Goal: Task Accomplishment & Management: Manage account settings

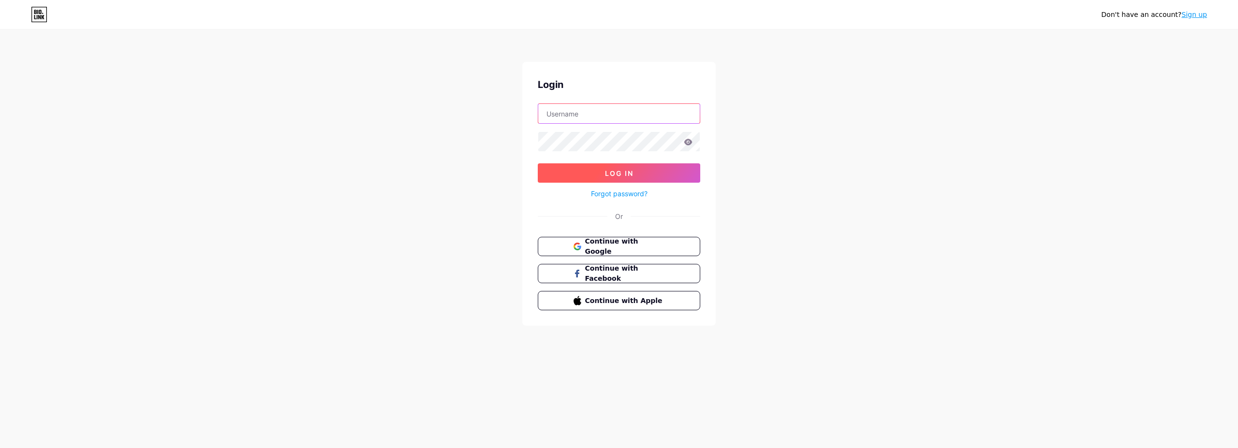
type input "[EMAIL_ADDRESS][DOMAIN_NAME]"
click at [626, 173] on span "Log In" at bounding box center [619, 173] width 29 height 8
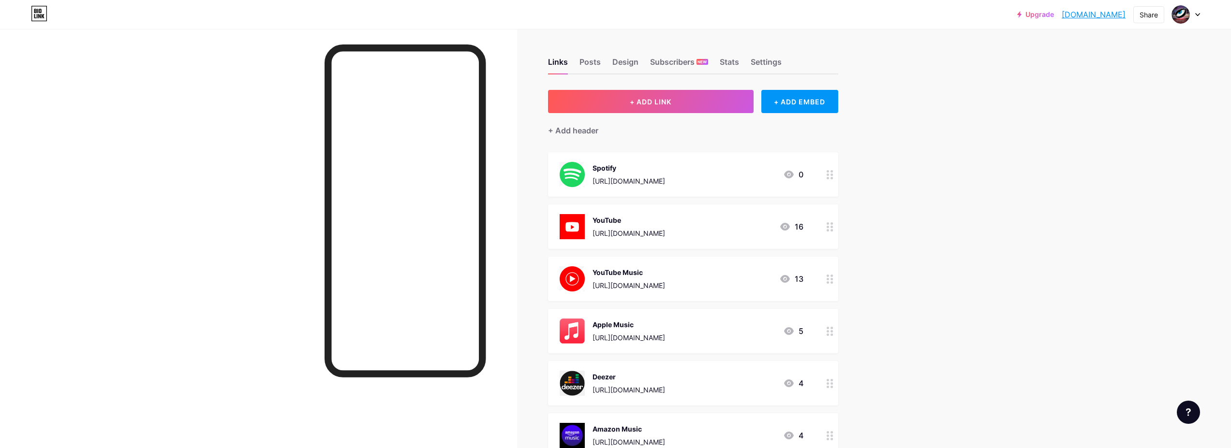
click at [910, 139] on div "Upgrade [DOMAIN_NAME]... [DOMAIN_NAME] Share Switch accounts [PERSON_NAME] [DOM…" at bounding box center [615, 355] width 1231 height 710
click at [665, 164] on div "Spotify" at bounding box center [629, 168] width 73 height 10
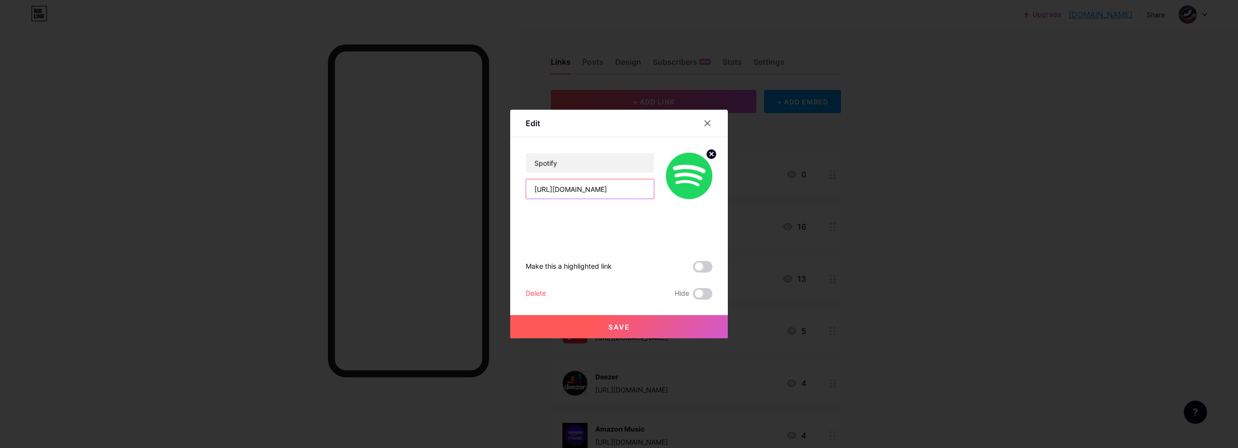
click at [612, 187] on input "[URL][DOMAIN_NAME]" at bounding box center [590, 188] width 128 height 19
paste input "spotify:artist:4oWAb7dO3gWfJWz71H2dAZ"
type input "spotify:artist:4oWAb7dO3gWfJWz71H2dAZ"
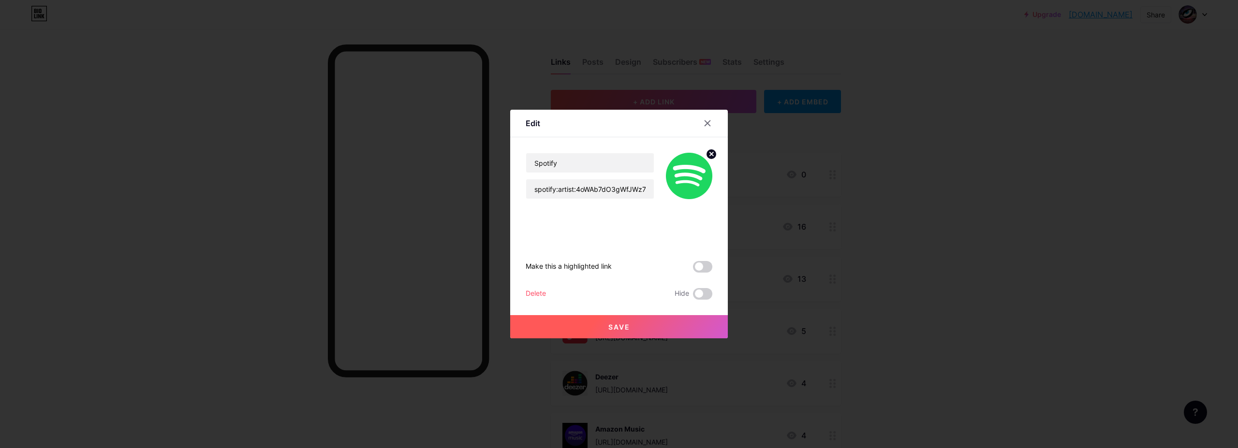
click at [666, 136] on div "Edit" at bounding box center [619, 126] width 218 height 23
click at [618, 328] on span "Save" at bounding box center [620, 327] width 22 height 8
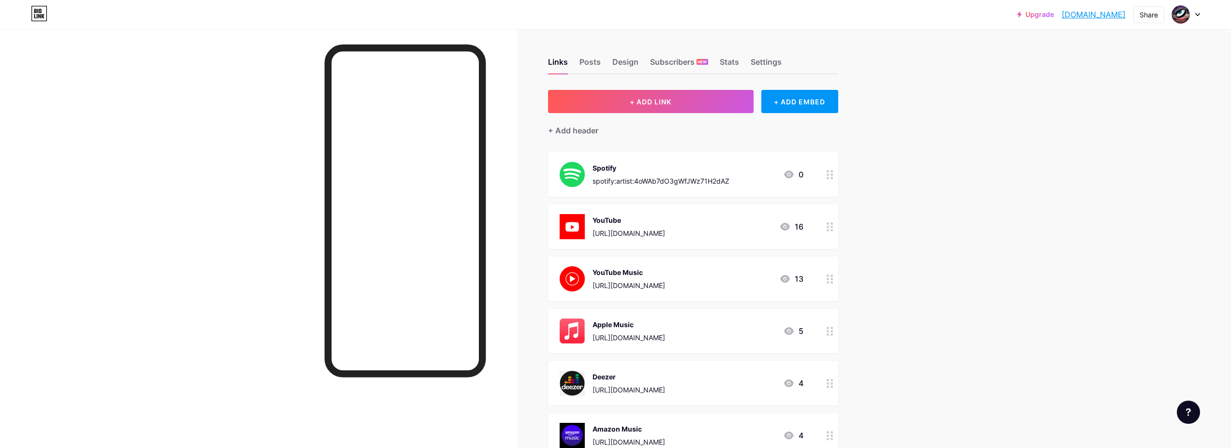
click at [916, 192] on div "Upgrade [DOMAIN_NAME]... [DOMAIN_NAME] Share Switch accounts [PERSON_NAME] [DOM…" at bounding box center [615, 355] width 1231 height 710
click at [661, 231] on div "[URL][DOMAIN_NAME]" at bounding box center [629, 233] width 73 height 10
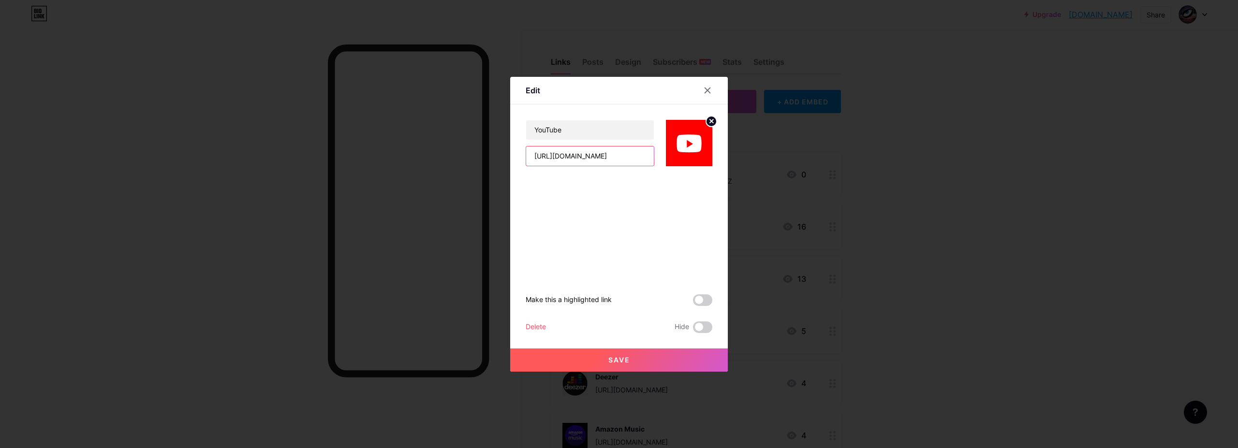
click at [624, 157] on input "[URL][DOMAIN_NAME]" at bounding box center [590, 156] width 128 height 19
drag, startPoint x: 636, startPoint y: 156, endPoint x: 506, endPoint y: 150, distance: 130.3
click at [506, 150] on div "Edit YouTube [URL][DOMAIN_NAME] Make this a highlighted link Delete Hide Save Y…" at bounding box center [619, 224] width 1238 height 448
paste input "[DOMAIN_NAME][URL]"
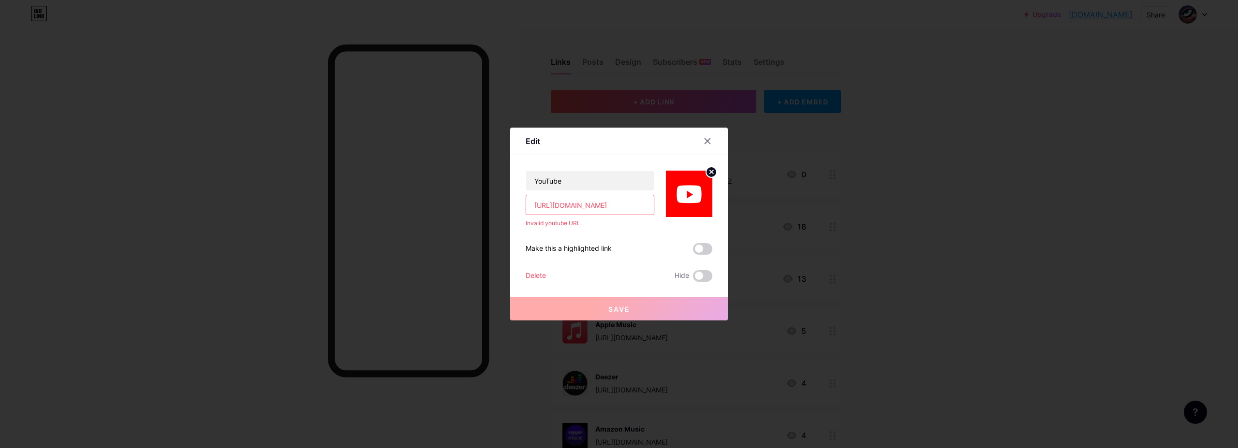
click at [586, 227] on div "YouTube [URL][DOMAIN_NAME] Invalid youtube URL. Make this a highlighted link De…" at bounding box center [619, 218] width 187 height 127
click at [599, 227] on div "Invalid youtube URL." at bounding box center [590, 223] width 129 height 9
click at [580, 207] on input "[URL][DOMAIN_NAME]" at bounding box center [590, 204] width 128 height 19
paste input "[DOMAIN_NAME][URL]"
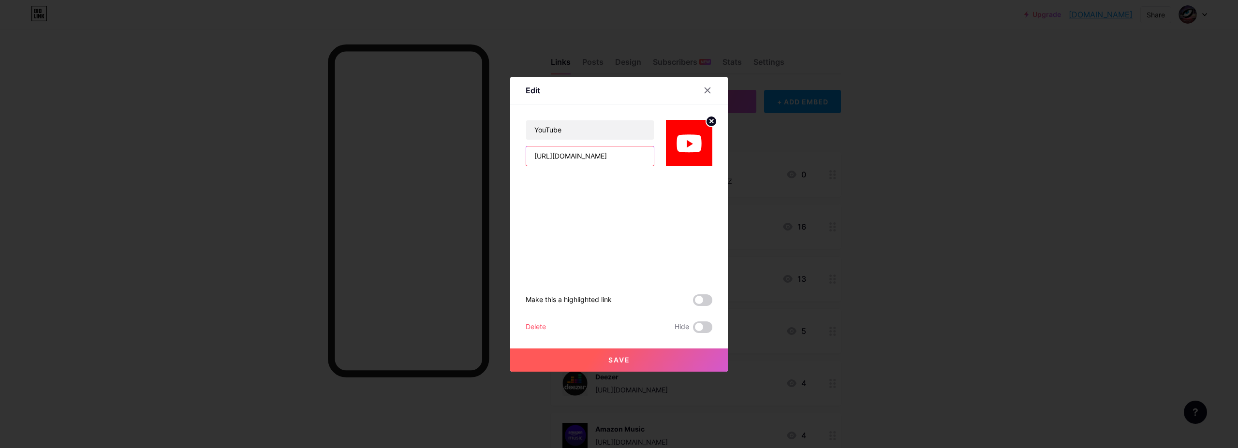
type input "[URL][DOMAIN_NAME]"
click at [633, 357] on button "Save" at bounding box center [619, 360] width 218 height 23
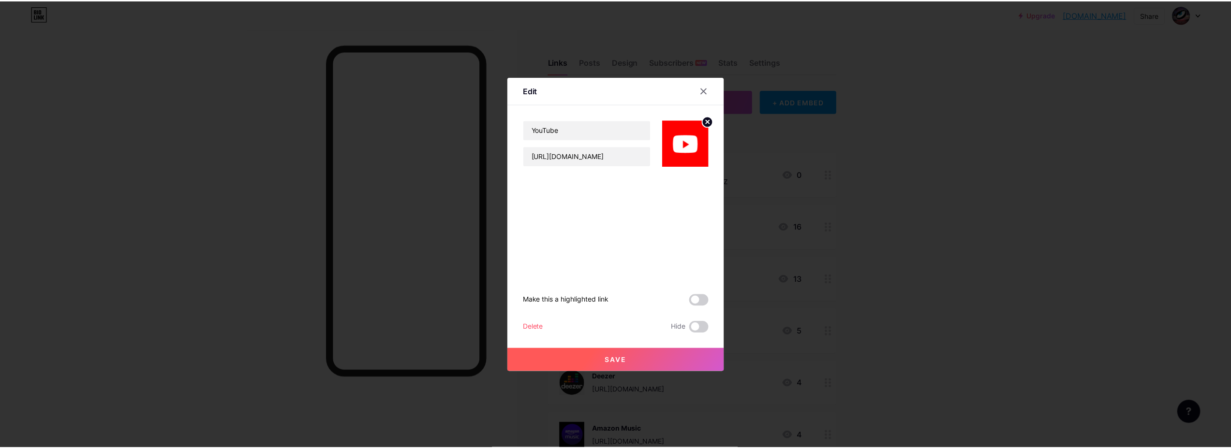
scroll to position [0, 0]
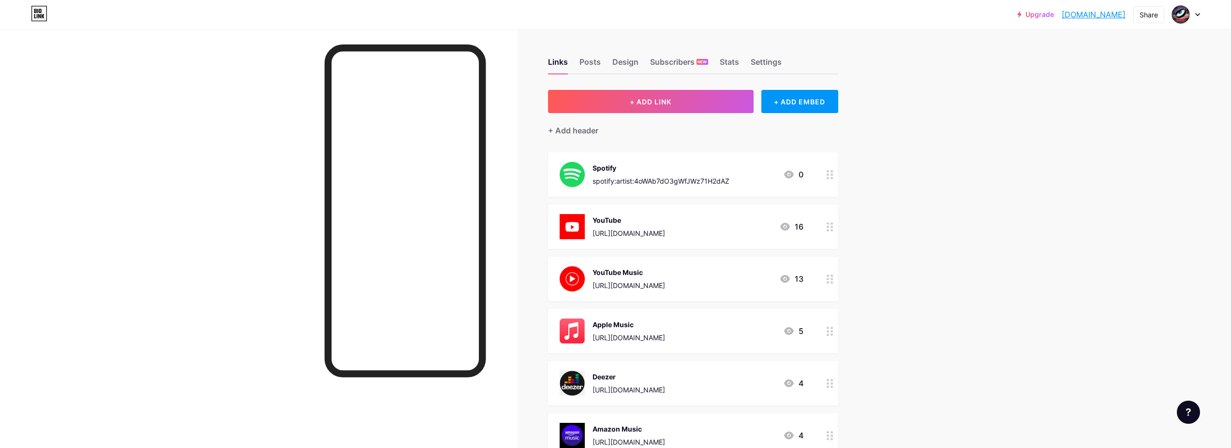
click at [633, 270] on div "YouTube Music" at bounding box center [629, 273] width 73 height 10
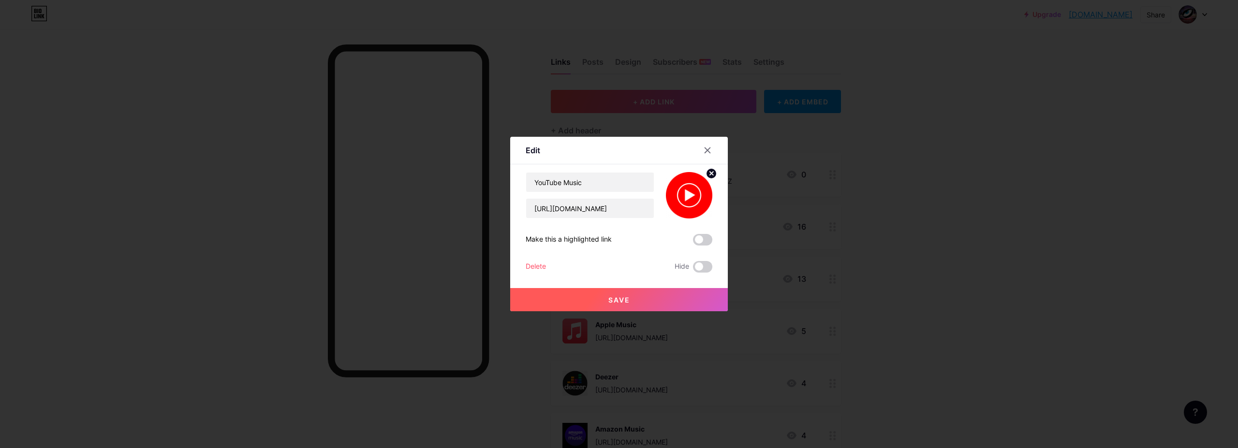
click at [689, 192] on img at bounding box center [689, 195] width 46 height 46
click at [595, 213] on input "[URL][DOMAIN_NAME]" at bounding box center [590, 208] width 128 height 19
click at [709, 145] on div at bounding box center [707, 150] width 17 height 17
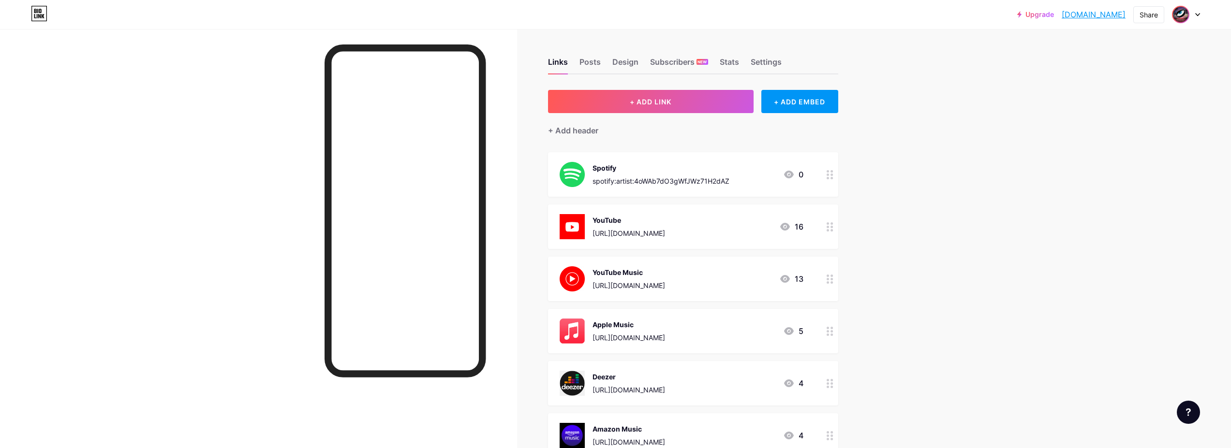
click at [1185, 10] on img at bounding box center [1180, 14] width 15 height 15
click at [1113, 106] on link "Account settings" at bounding box center [1140, 110] width 120 height 26
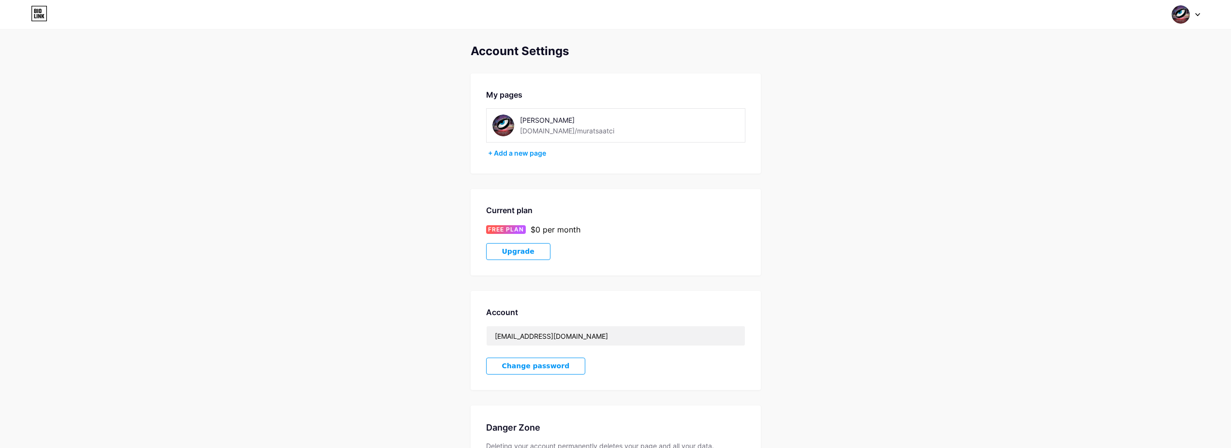
click at [507, 127] on img at bounding box center [503, 126] width 22 height 22
click at [507, 126] on img at bounding box center [503, 126] width 22 height 22
click at [518, 154] on div "+ Add a new page" at bounding box center [616, 154] width 257 height 10
click at [36, 11] on icon at bounding box center [35, 11] width 2 height 4
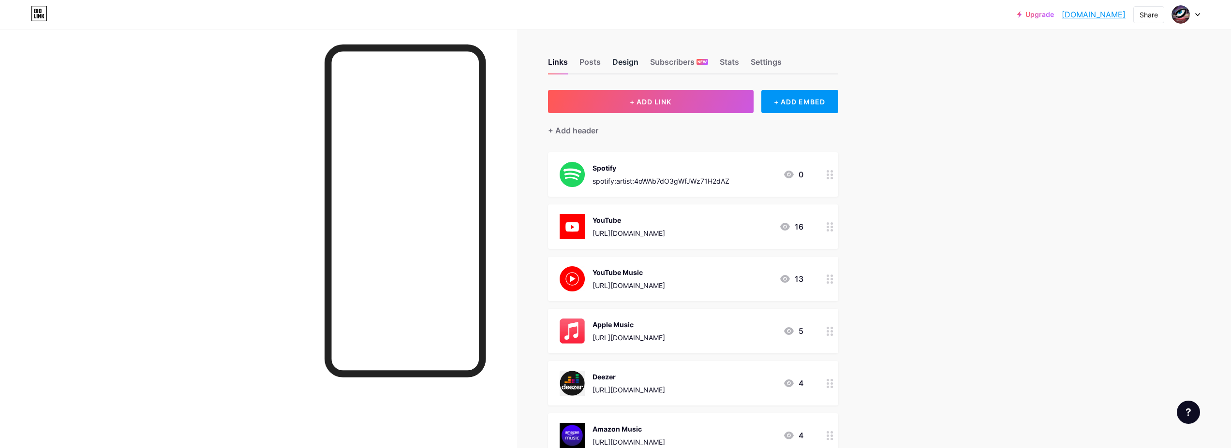
click at [638, 59] on div "Design" at bounding box center [625, 64] width 26 height 17
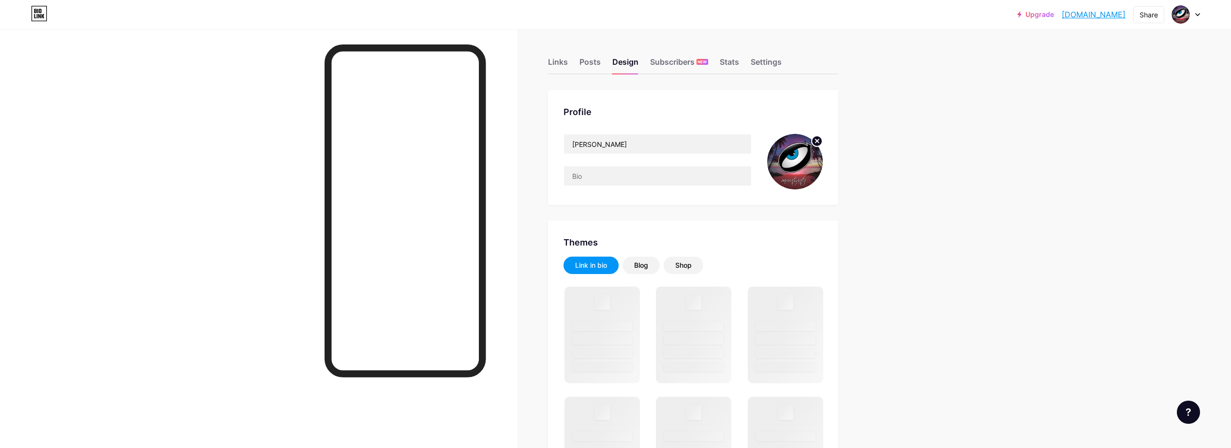
click at [794, 164] on img at bounding box center [795, 162] width 56 height 56
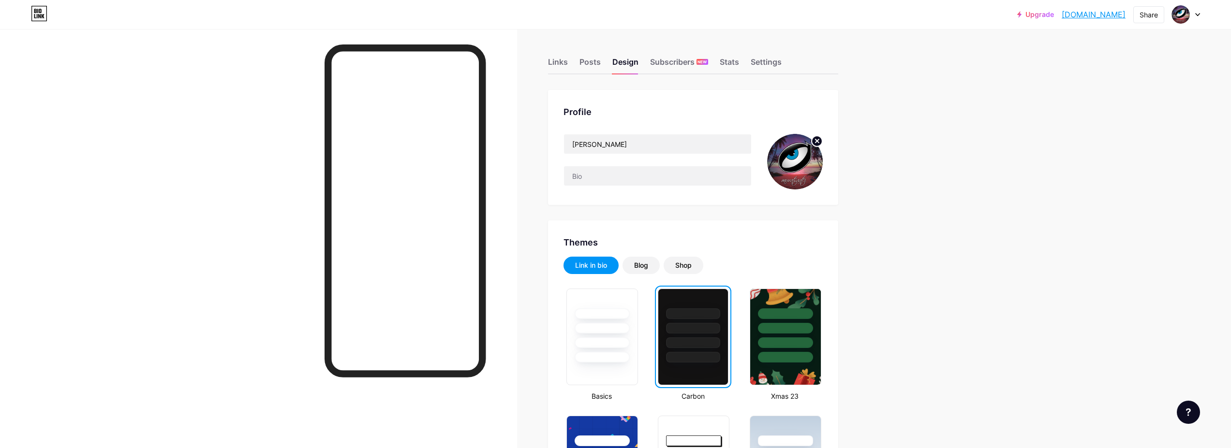
click at [822, 140] on circle at bounding box center [817, 141] width 11 height 11
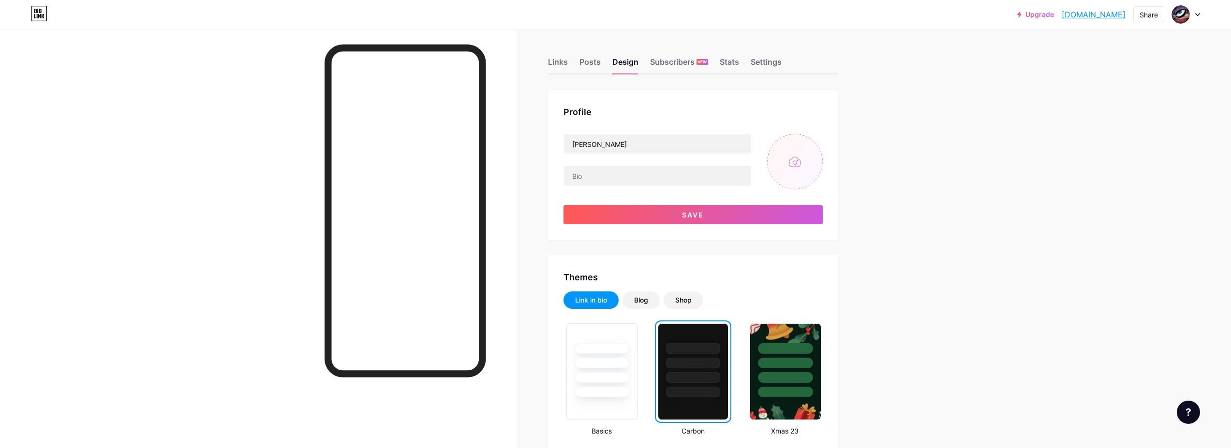
click at [801, 162] on input "file" at bounding box center [795, 162] width 56 height 56
type input "C:\fakepath\muratsaatci-blue_eye_logo.png"
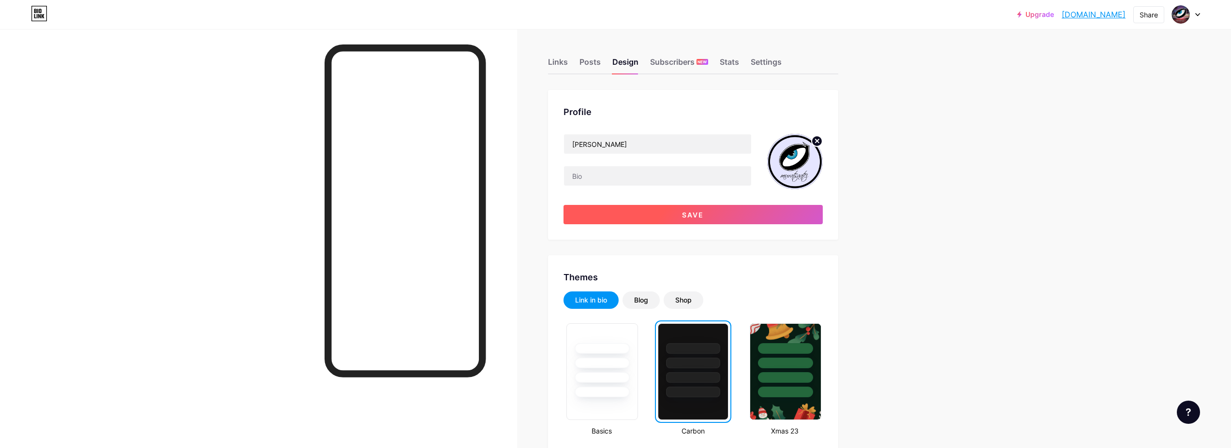
click at [698, 219] on span "Save" at bounding box center [693, 215] width 22 height 8
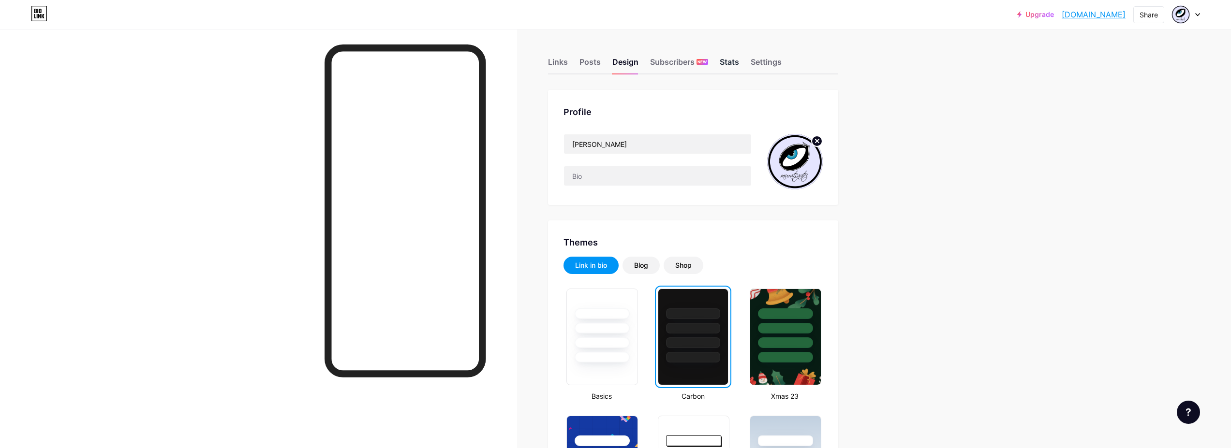
click at [733, 60] on div "Stats" at bounding box center [729, 64] width 19 height 17
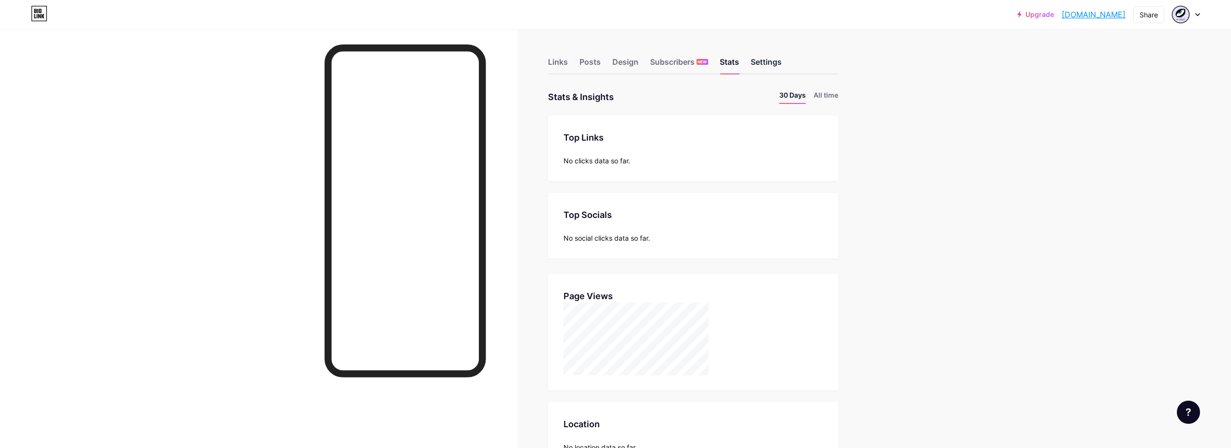
click at [771, 63] on div "Settings" at bounding box center [766, 64] width 31 height 17
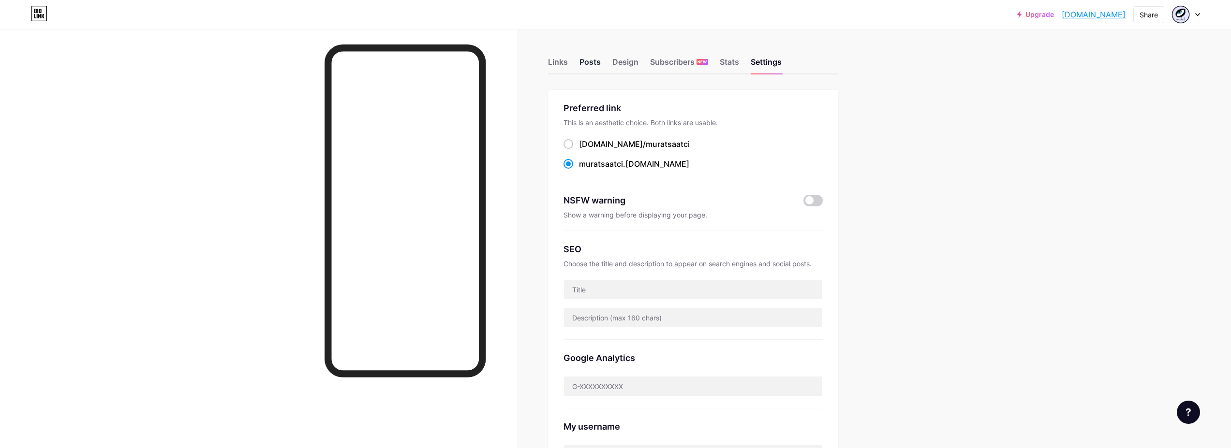
click at [598, 62] on div "Posts" at bounding box center [590, 64] width 21 height 17
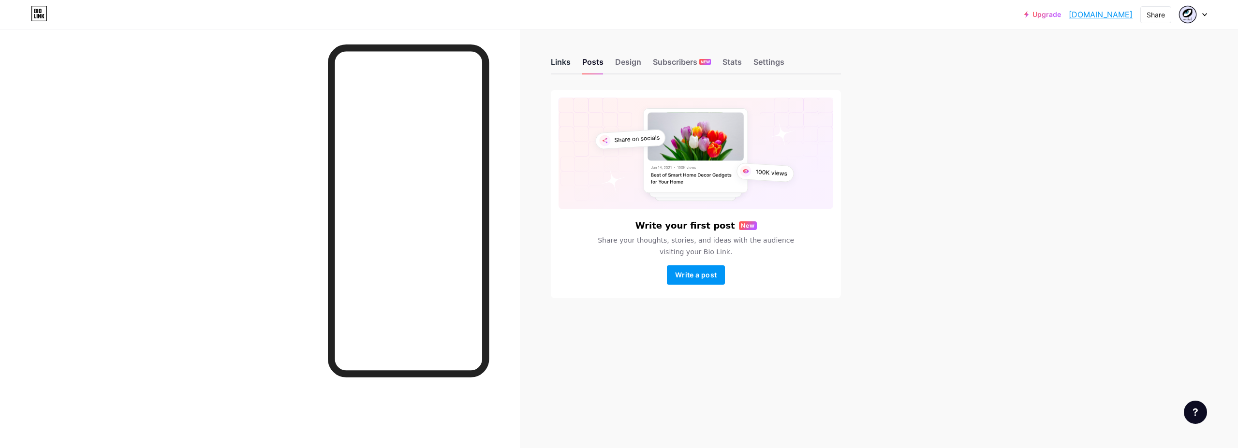
click at [560, 59] on div "Links" at bounding box center [561, 64] width 20 height 17
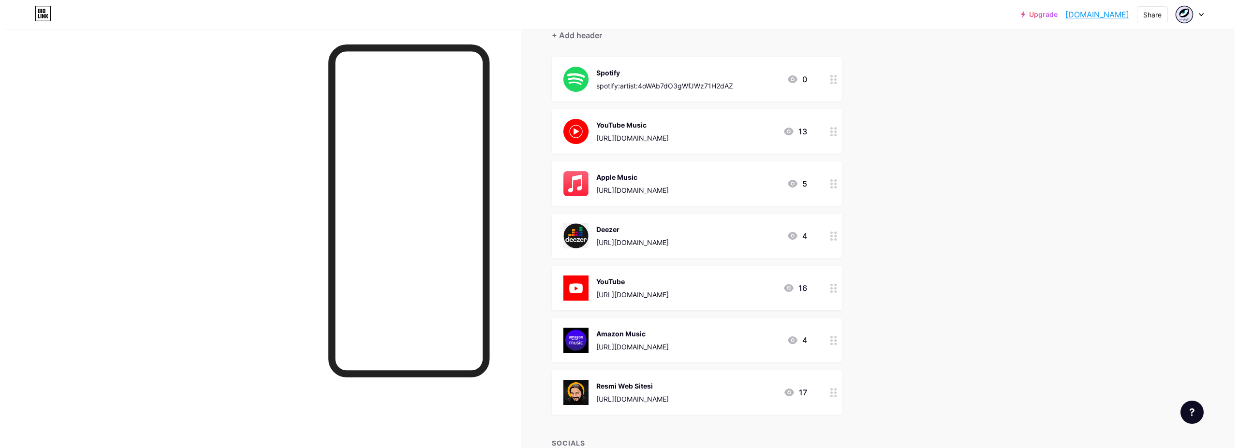
scroll to position [97, 0]
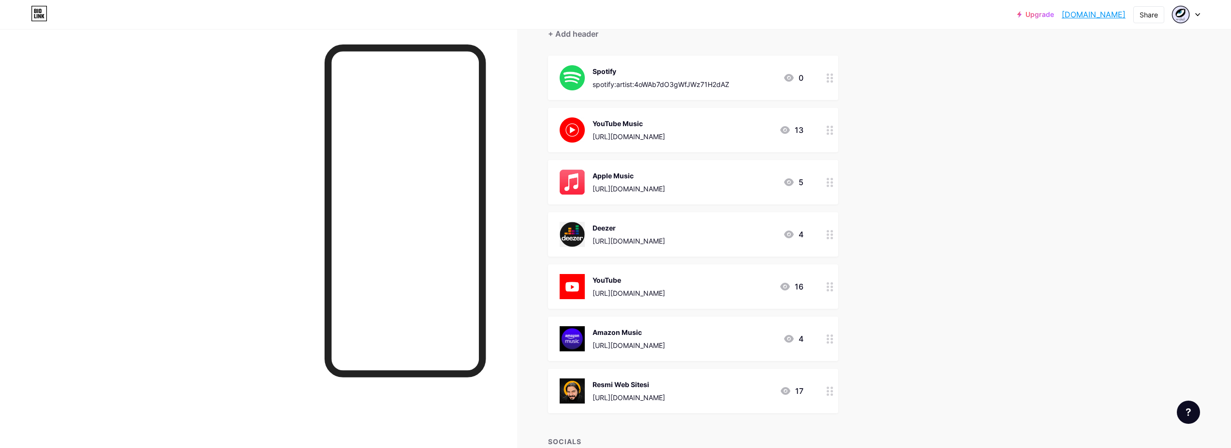
click at [833, 342] on icon at bounding box center [830, 339] width 7 height 9
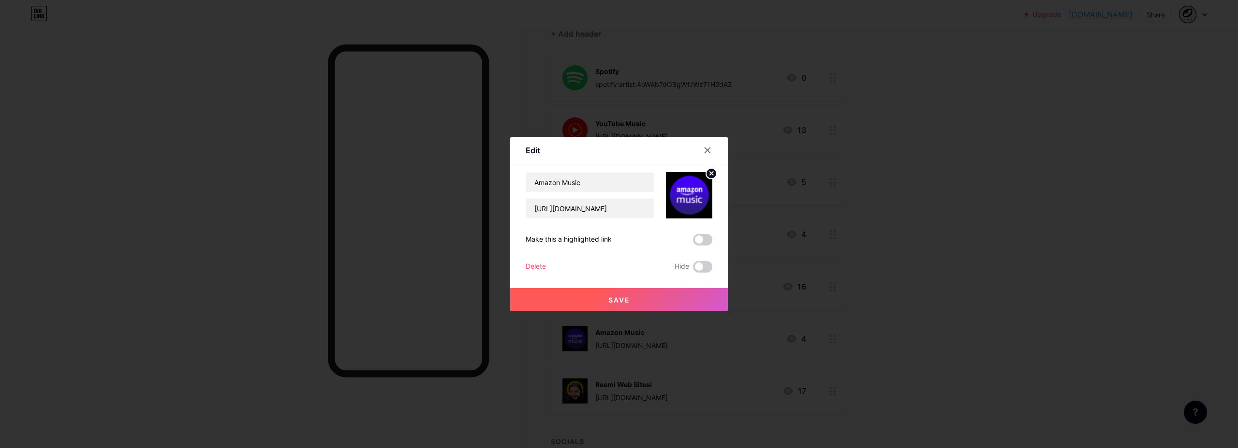
click at [536, 264] on div "Delete" at bounding box center [536, 267] width 20 height 12
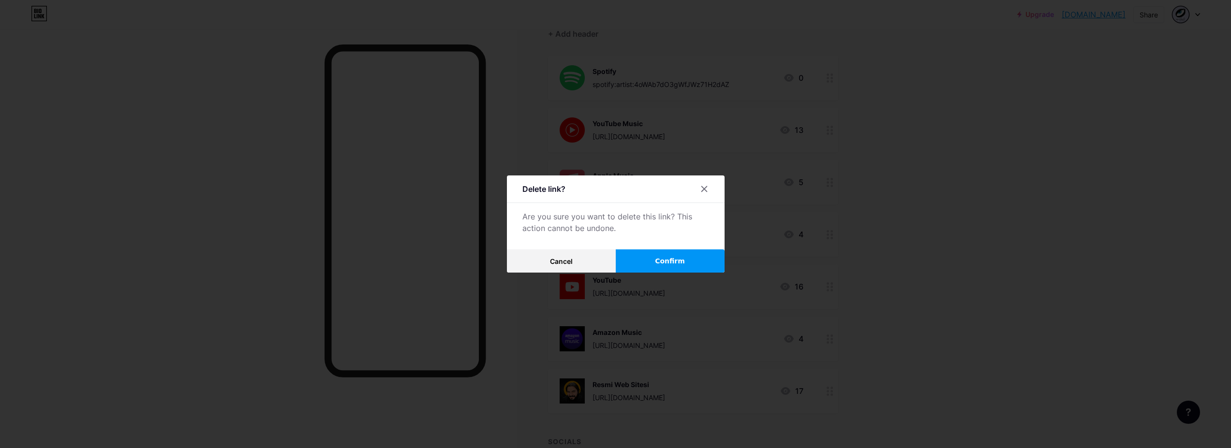
click at [664, 256] on span "Confirm" at bounding box center [670, 261] width 30 height 10
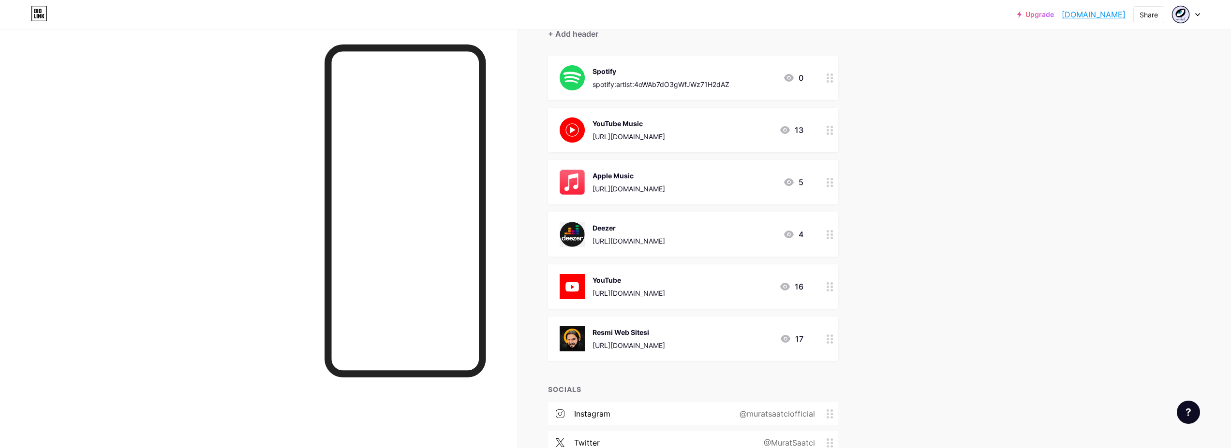
click at [581, 339] on img at bounding box center [572, 339] width 25 height 25
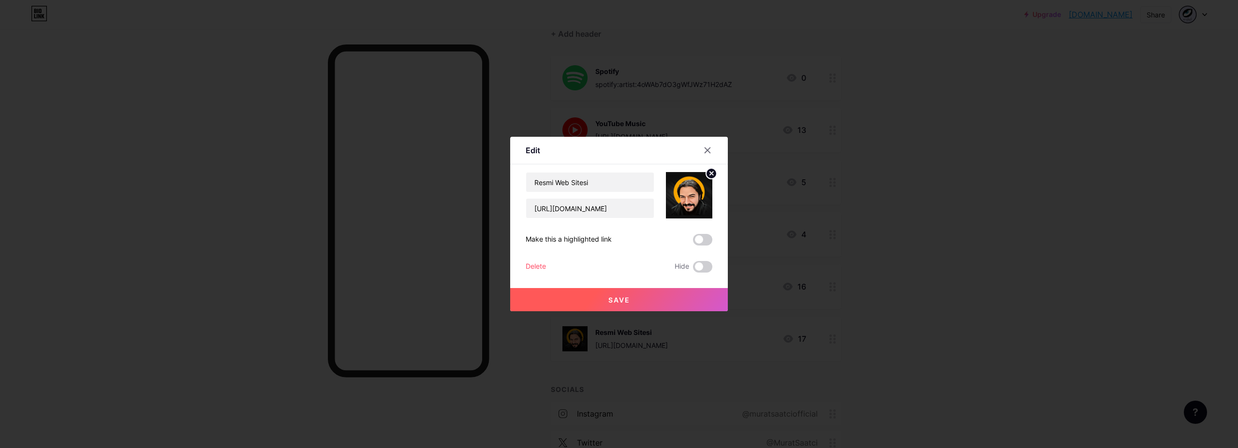
click at [684, 187] on img at bounding box center [689, 195] width 46 height 46
click at [706, 176] on circle at bounding box center [711, 173] width 11 height 11
click at [681, 190] on rect at bounding box center [687, 188] width 15 height 15
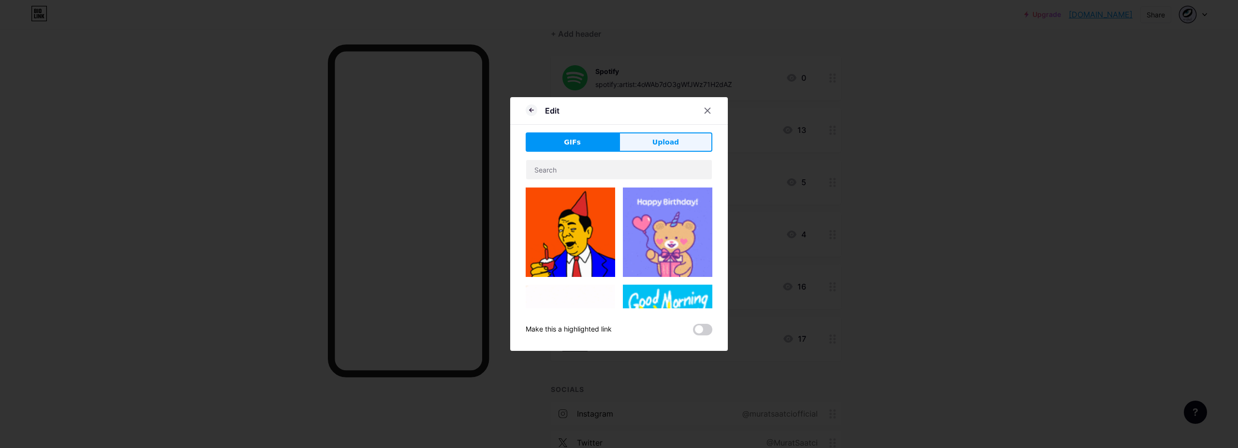
click at [666, 139] on span "Upload" at bounding box center [666, 142] width 27 height 10
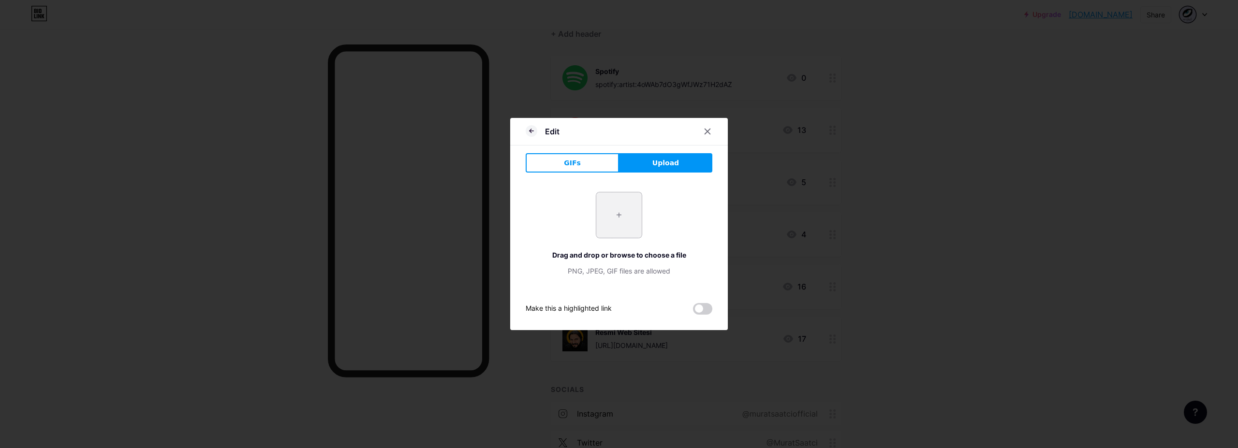
click at [608, 223] on input "file" at bounding box center [618, 215] width 45 height 45
type input "C:\fakepath\muratsaatci-blue_eye_logo.png"
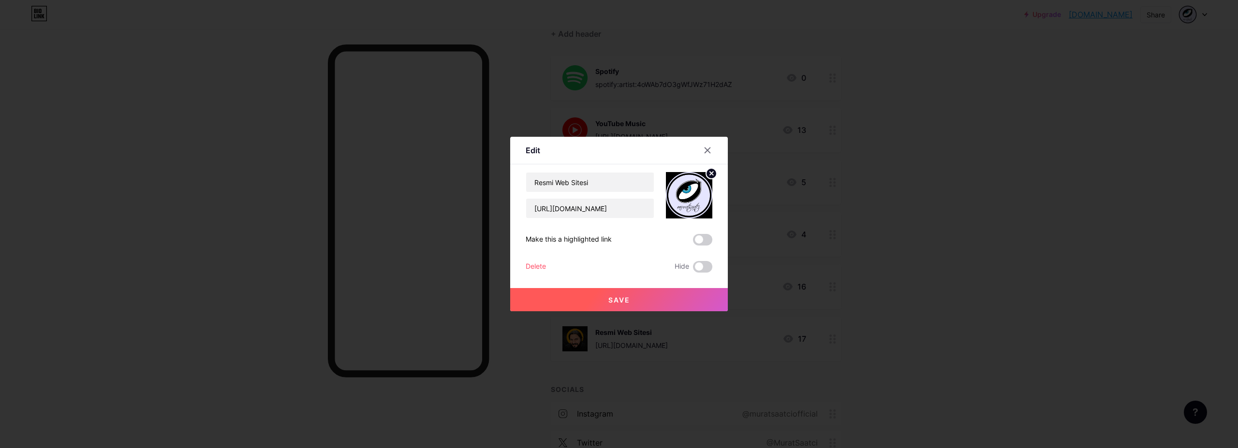
click at [614, 298] on span "Save" at bounding box center [620, 300] width 22 height 8
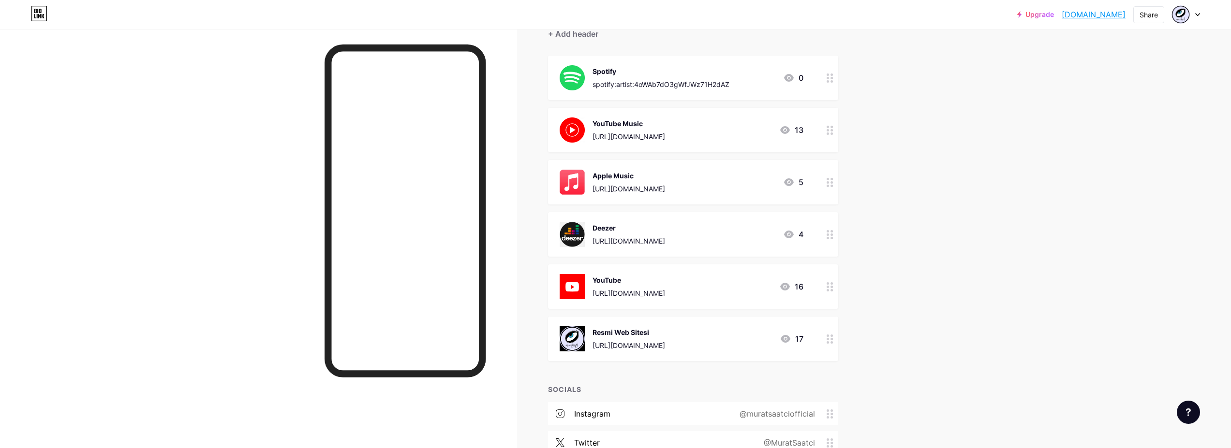
click at [665, 136] on div "[URL][DOMAIN_NAME]" at bounding box center [629, 137] width 73 height 10
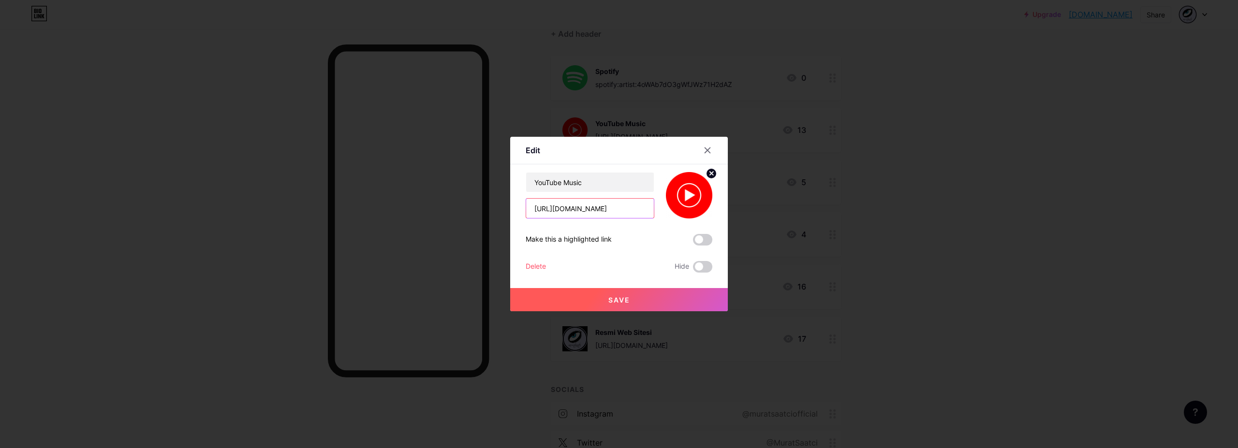
click at [610, 211] on input "[URL][DOMAIN_NAME]" at bounding box center [590, 208] width 128 height 19
paste input "kev_cb732IJSKC5xfB27hplaNItamrbuY&si=x06ukdPSydy9Y6qt"
type input "[URL][DOMAIN_NAME]"
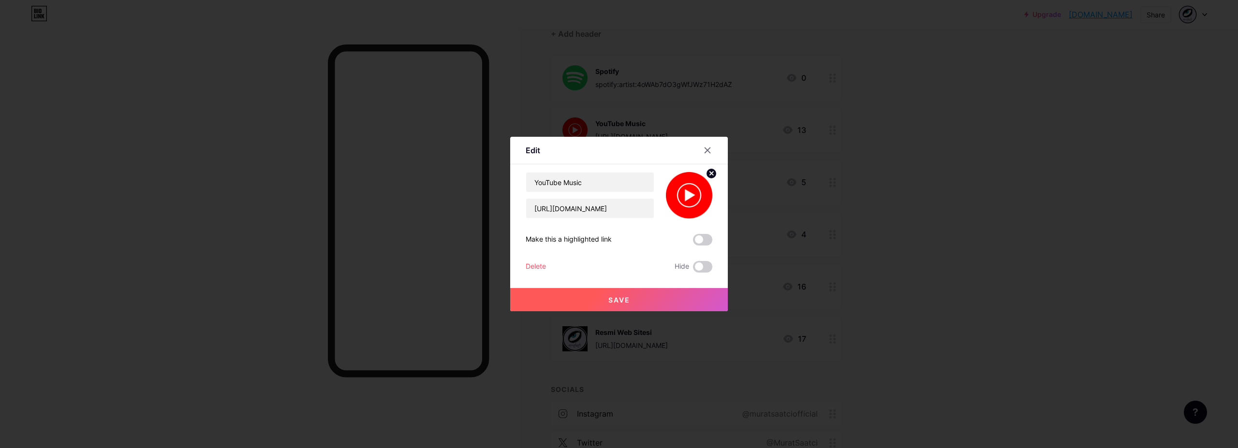
click at [647, 161] on div "Edit" at bounding box center [619, 153] width 218 height 23
click at [618, 300] on span "Save" at bounding box center [620, 300] width 22 height 8
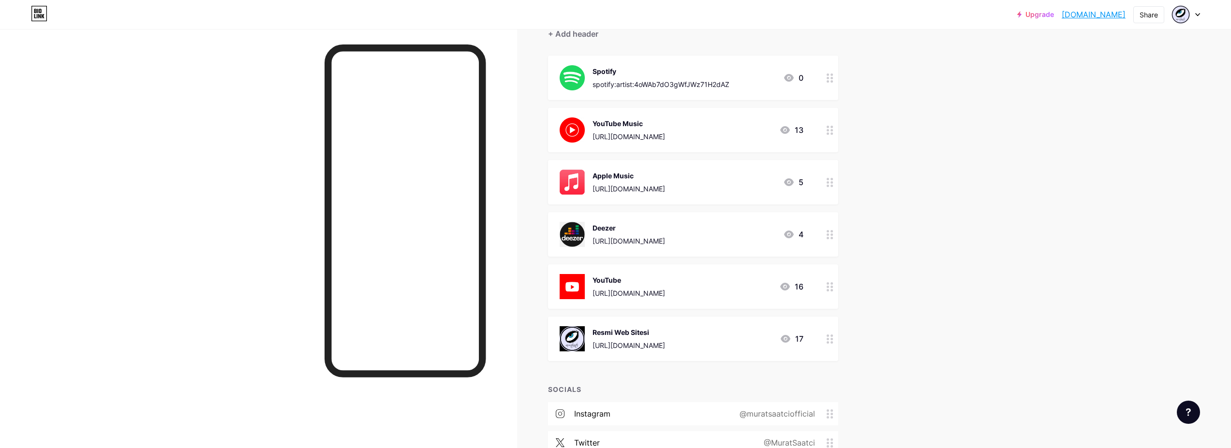
click at [663, 188] on div "[URL][DOMAIN_NAME]" at bounding box center [629, 189] width 73 height 10
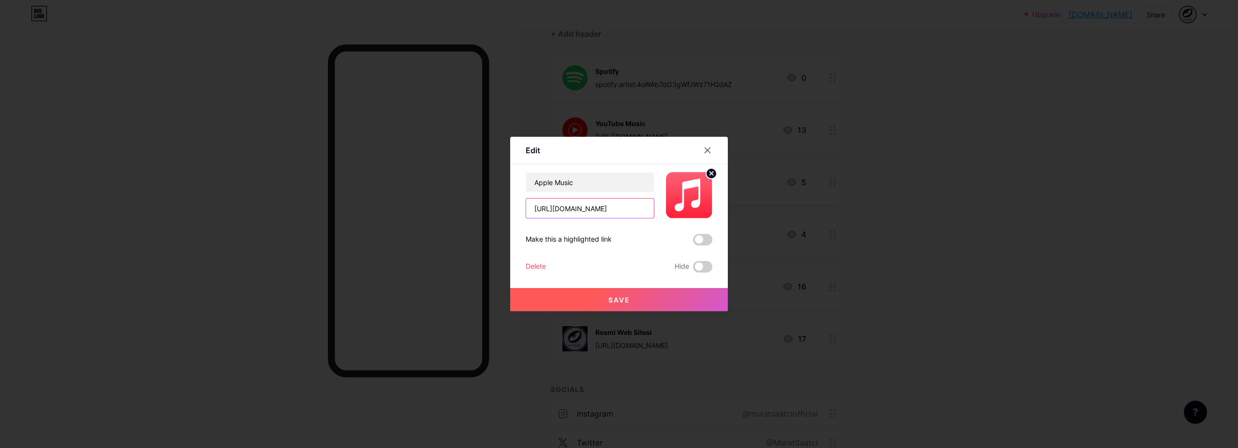
click at [627, 208] on input "[URL][DOMAIN_NAME]" at bounding box center [590, 208] width 128 height 19
paste input "kap%C4%B1-duvar-feat-korist-pop-rock-ballad/1832936703"
type input "[URL][DOMAIN_NAME]?"
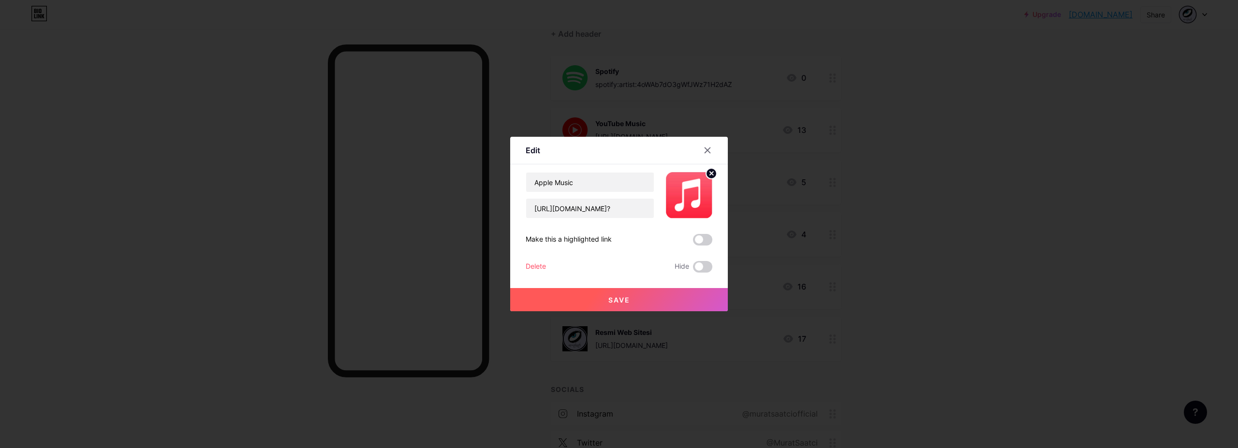
click at [639, 228] on div "Apple Music [URL][DOMAIN_NAME]? Make this a highlighted link Delete Hide Save" at bounding box center [619, 222] width 187 height 101
click at [616, 303] on span "Save" at bounding box center [620, 300] width 22 height 8
click at [646, 203] on input "[URL][DOMAIN_NAME]?" at bounding box center [590, 208] width 128 height 19
click at [612, 207] on input "[URL][DOMAIN_NAME]?" at bounding box center [590, 208] width 128 height 19
click at [621, 296] on span "Save" at bounding box center [620, 300] width 22 height 8
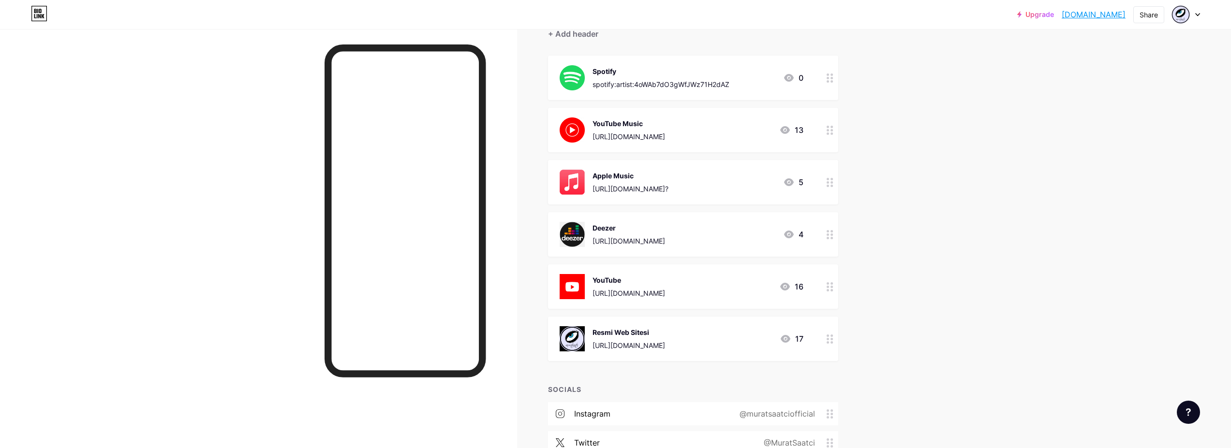
click at [646, 239] on div "[URL][DOMAIN_NAME]" at bounding box center [629, 241] width 73 height 10
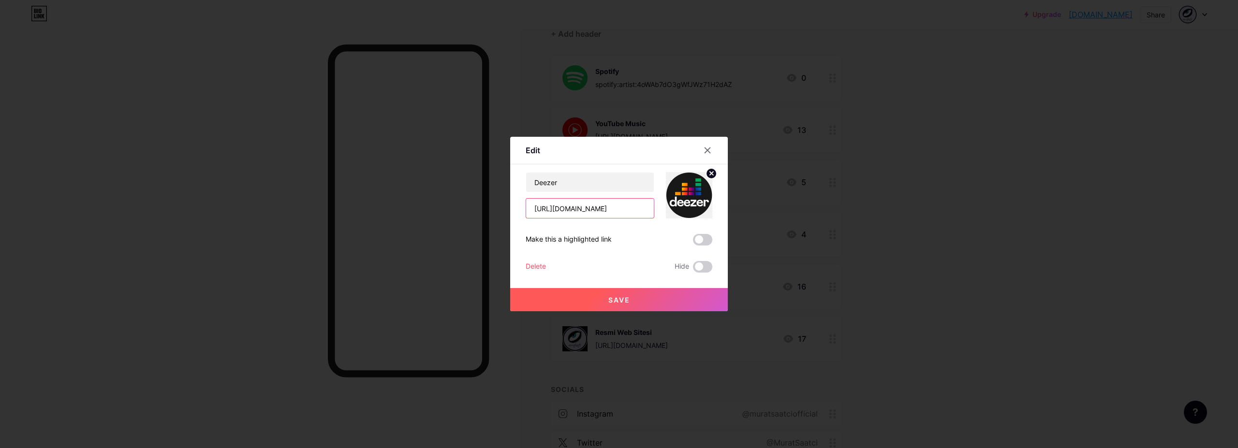
click at [625, 210] on input "[URL][DOMAIN_NAME]" at bounding box center [590, 208] width 128 height 19
paste input "KlXnbWqMFx5ryk74f00"
type input "[URL][DOMAIN_NAME]"
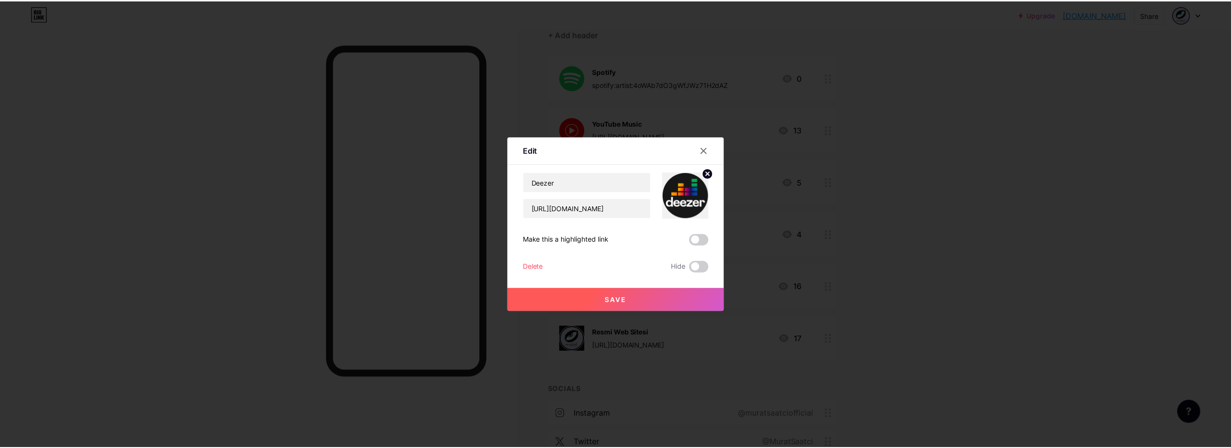
scroll to position [0, 0]
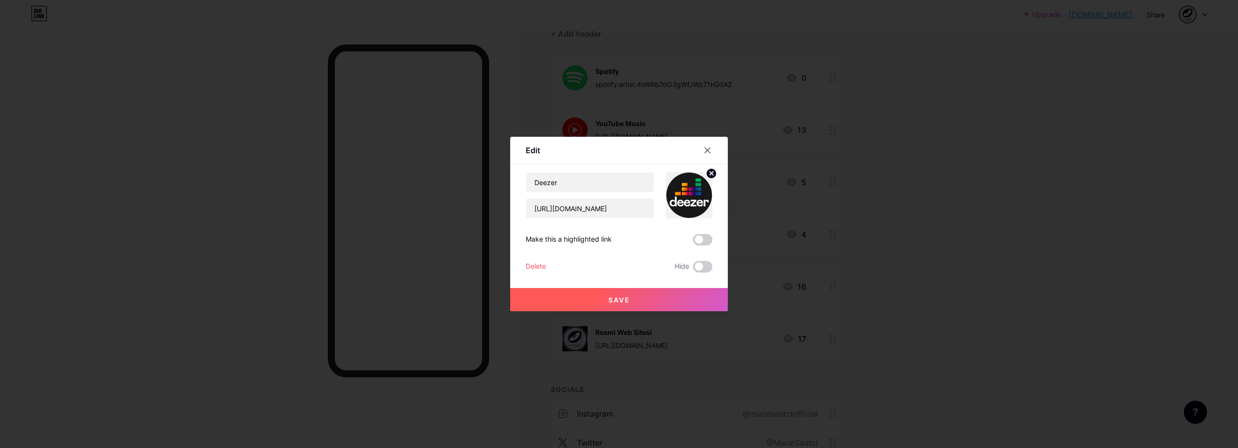
click at [624, 270] on div "Delete Hide" at bounding box center [619, 267] width 187 height 12
click at [612, 298] on span "Save" at bounding box center [620, 300] width 22 height 8
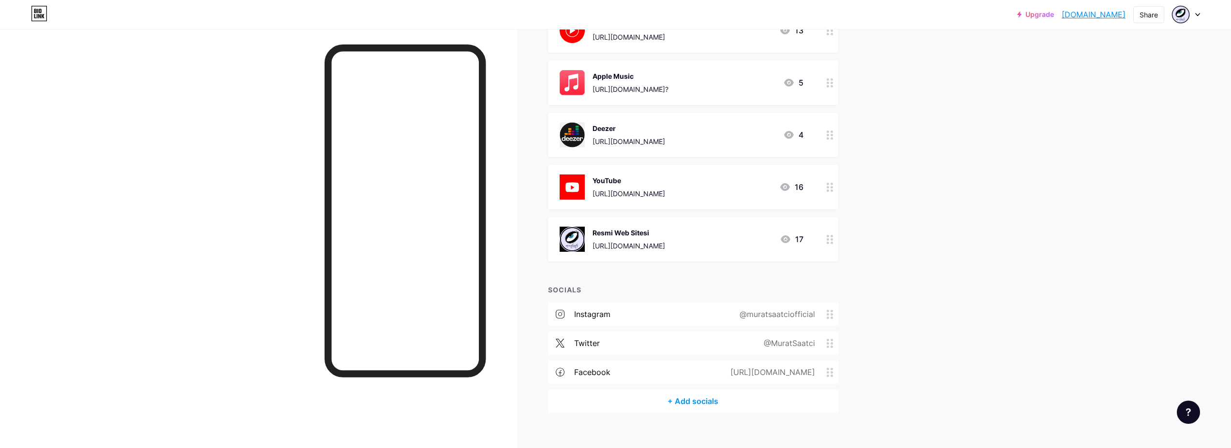
scroll to position [193, 0]
click at [931, 114] on div "Upgrade [DOMAIN_NAME]... [DOMAIN_NAME] Share Switch accounts [PERSON_NAME] [DOM…" at bounding box center [615, 136] width 1231 height 658
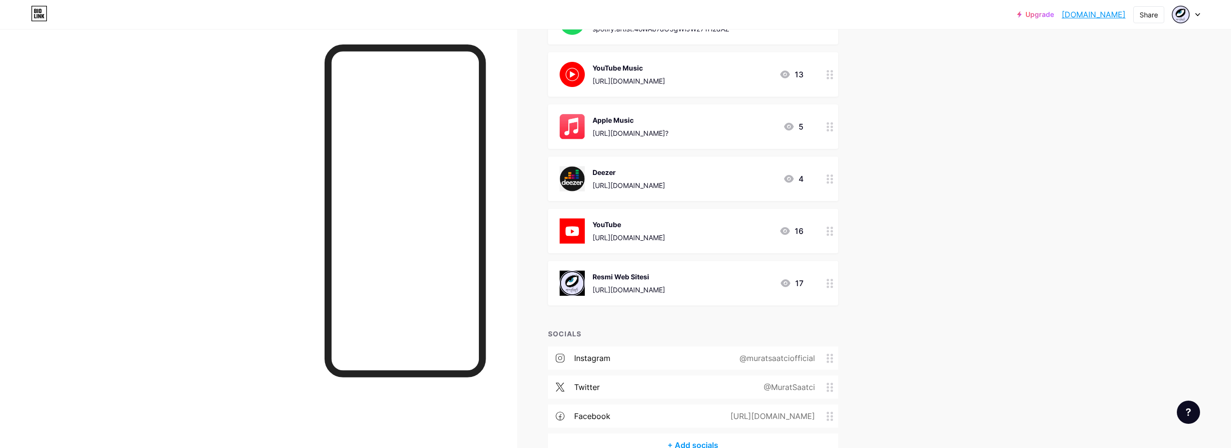
scroll to position [48, 0]
